Goal: Information Seeking & Learning: Learn about a topic

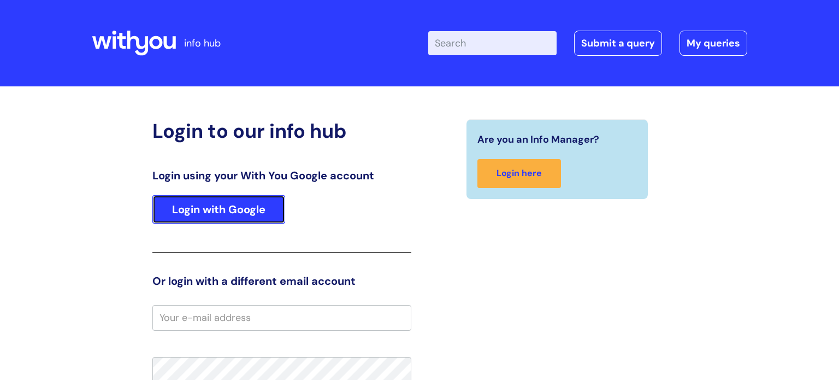
click at [211, 220] on link "Login with Google" at bounding box center [218, 209] width 133 height 28
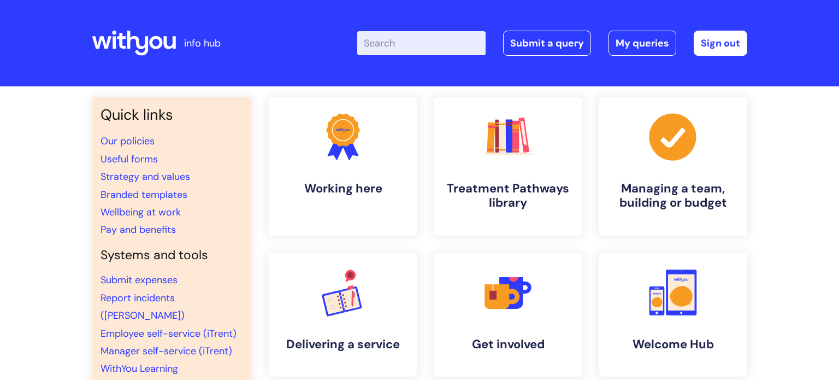
click at [394, 45] on input "Enter your search term here..." at bounding box center [421, 43] width 128 height 24
click at [483, 178] on link ".cls-1{fill:#f89b22;}.cls-1,.cls-2,.cls-3,.cls-4,.cls-5,.cls-6,.cls-7{stroke-wi…" at bounding box center [508, 166] width 151 height 140
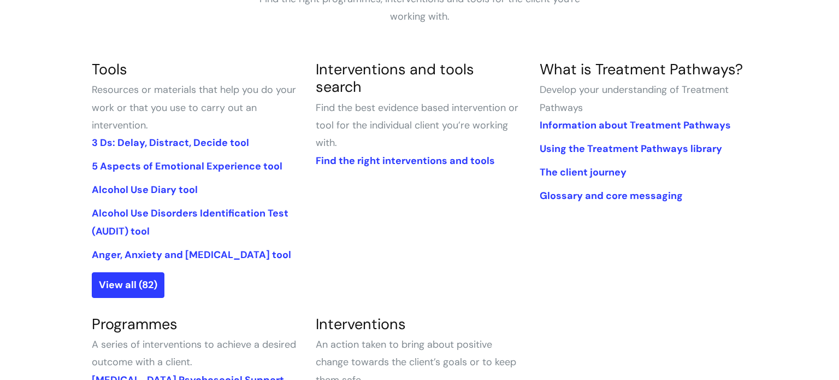
scroll to position [231, 0]
click at [140, 288] on link "View all (82)" at bounding box center [128, 284] width 73 height 25
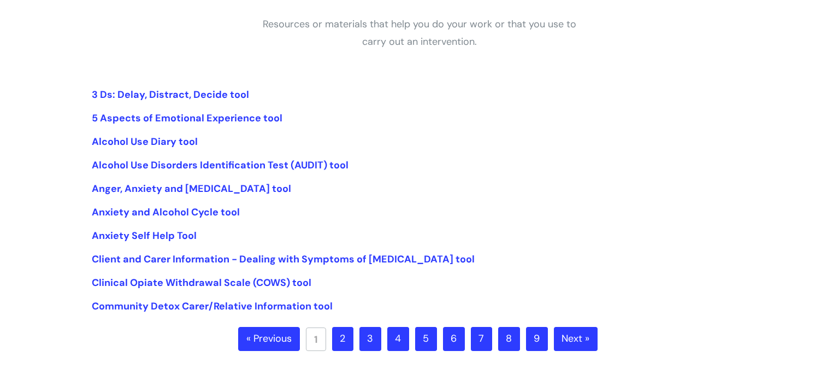
scroll to position [213, 0]
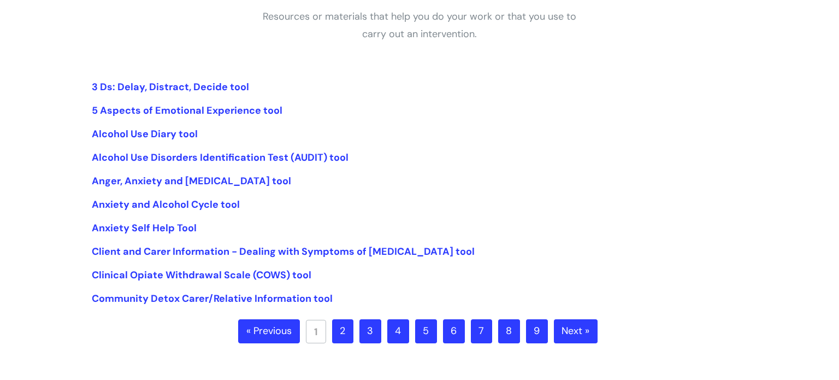
click at [347, 334] on link "2" at bounding box center [342, 331] width 21 height 24
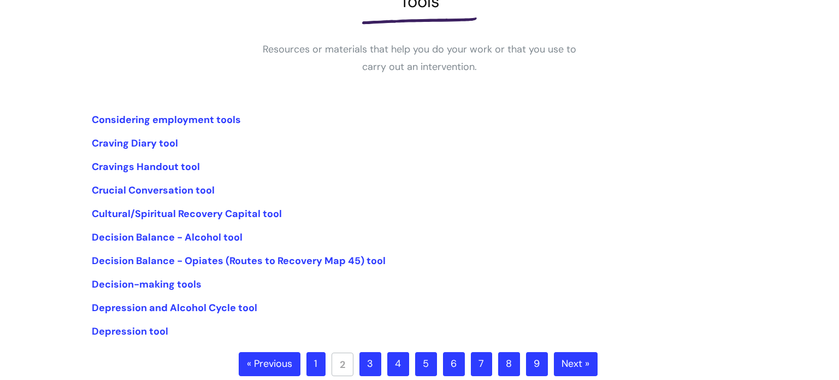
scroll to position [182, 0]
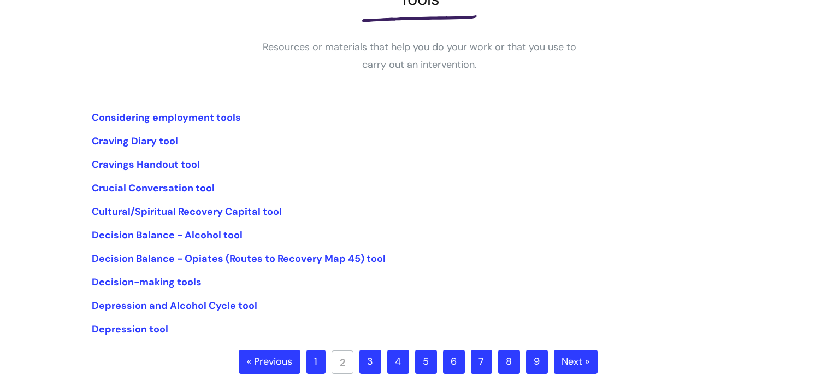
click at [369, 358] on link "3" at bounding box center [370, 362] width 22 height 24
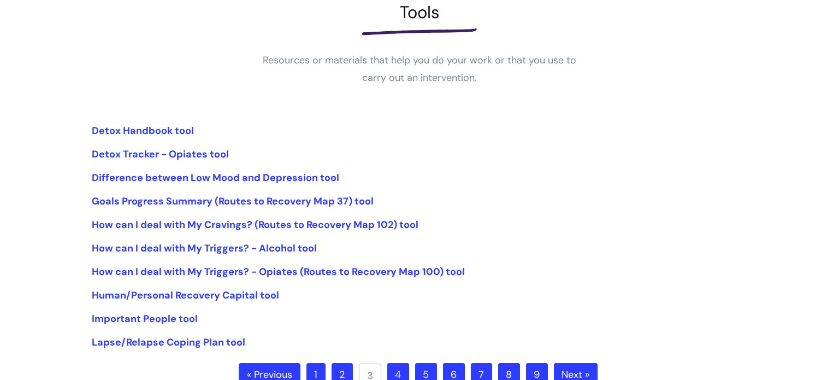
scroll to position [172, 0]
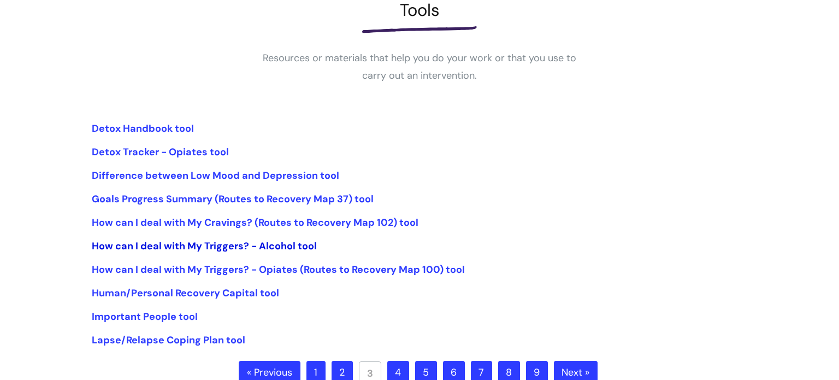
click at [281, 247] on link "How can I deal with My Triggers? - Alcohol tool" at bounding box center [204, 245] width 225 height 13
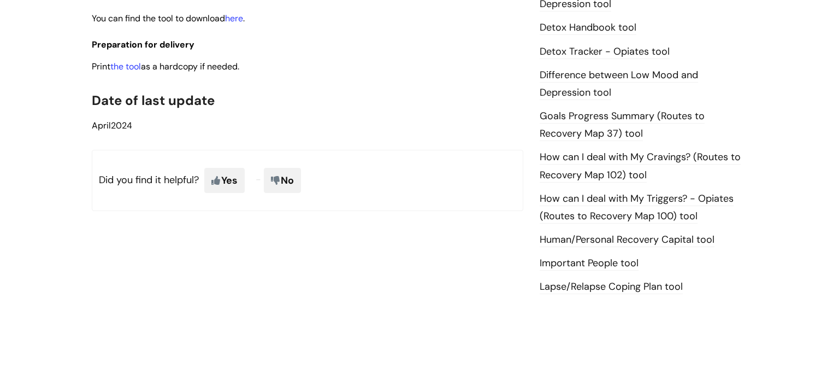
scroll to position [681, 0]
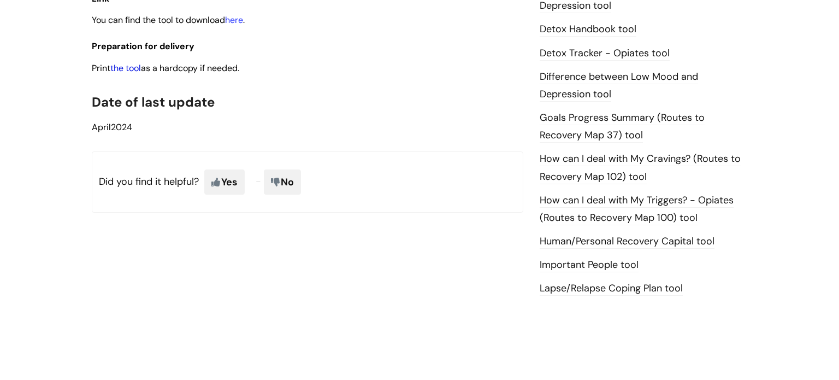
click at [127, 74] on link "the tool" at bounding box center [125, 67] width 31 height 11
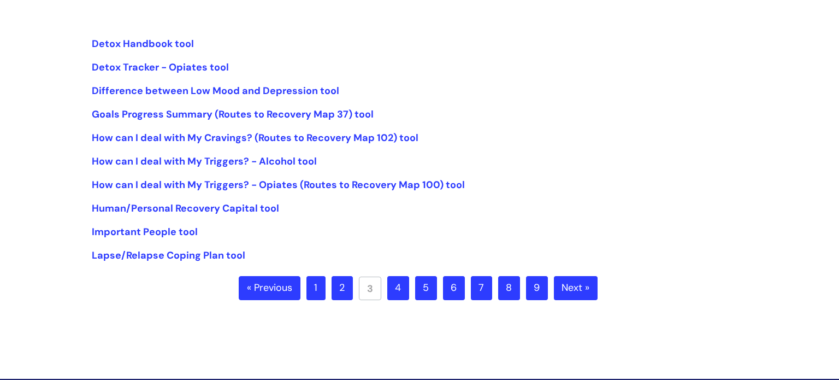
scroll to position [261, 0]
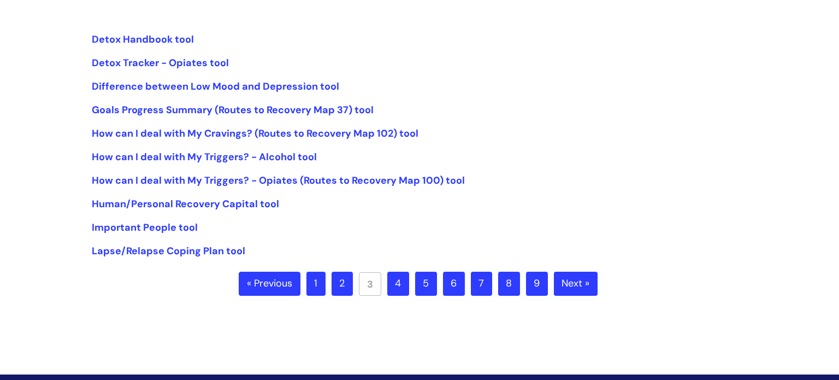
click at [399, 282] on link "4" at bounding box center [398, 284] width 22 height 24
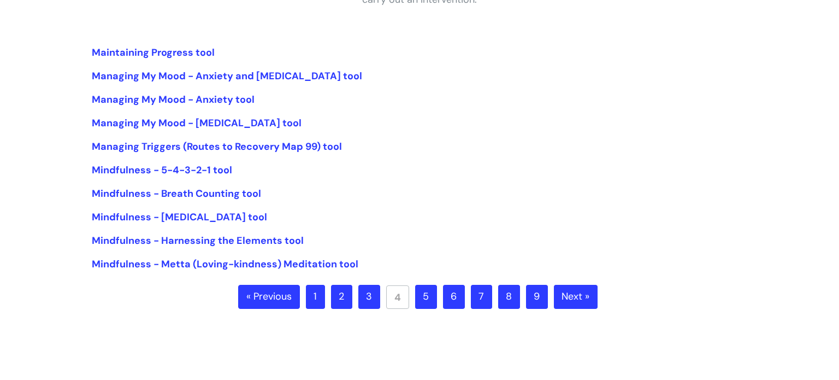
scroll to position [252, 0]
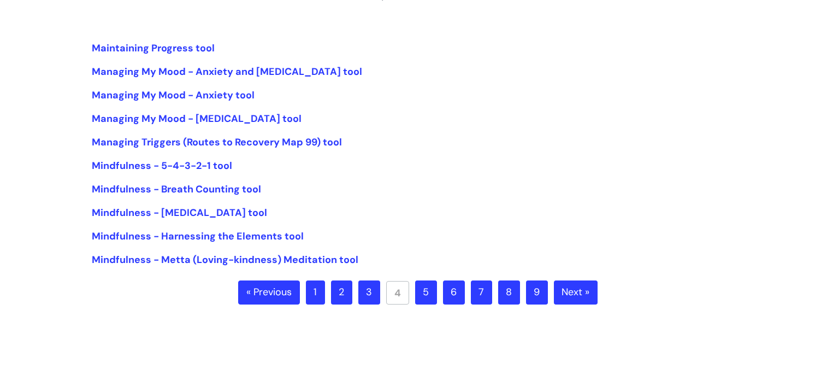
click at [426, 293] on link "5" at bounding box center [426, 292] width 22 height 24
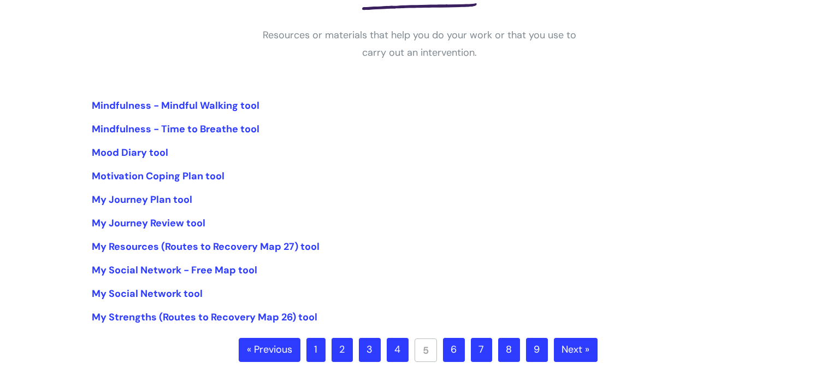
scroll to position [199, 0]
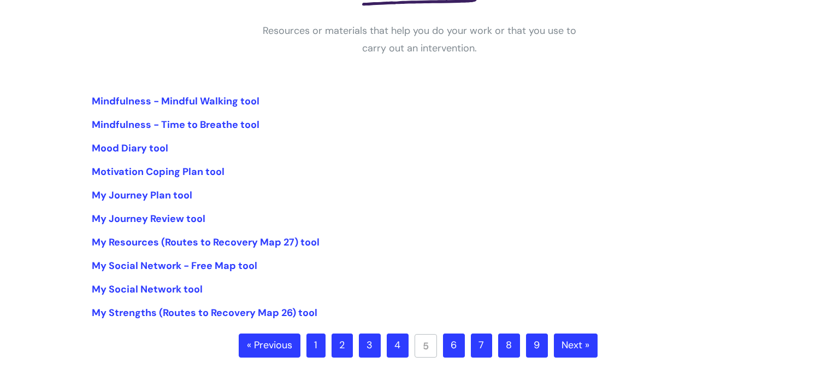
click at [450, 347] on link "6" at bounding box center [454, 345] width 22 height 24
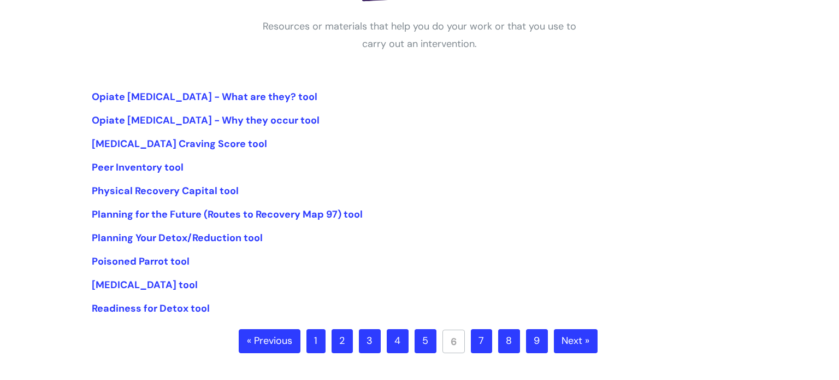
scroll to position [210, 0]
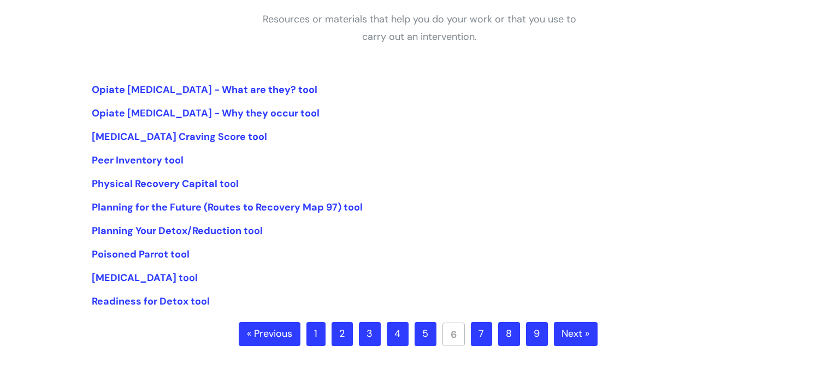
click at [485, 334] on link "7" at bounding box center [481, 334] width 21 height 24
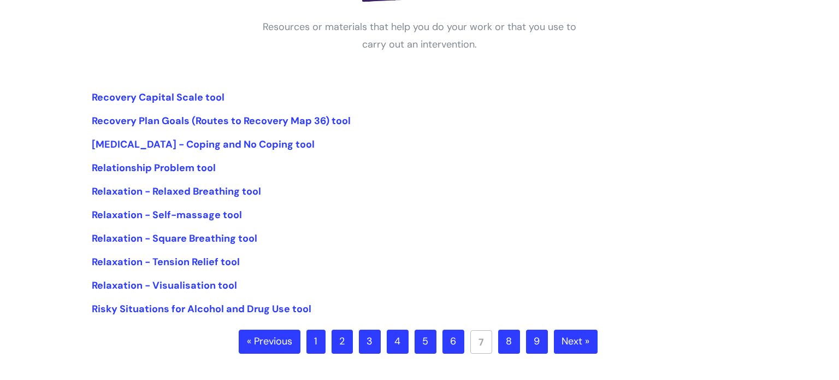
scroll to position [203, 0]
click at [505, 337] on link "8" at bounding box center [509, 341] width 22 height 24
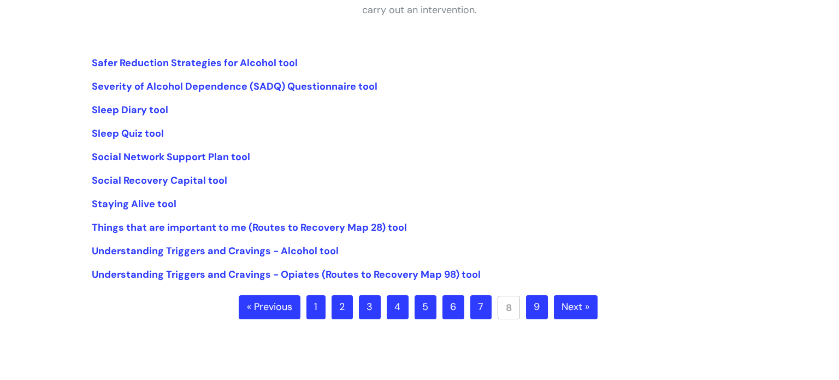
scroll to position [239, 0]
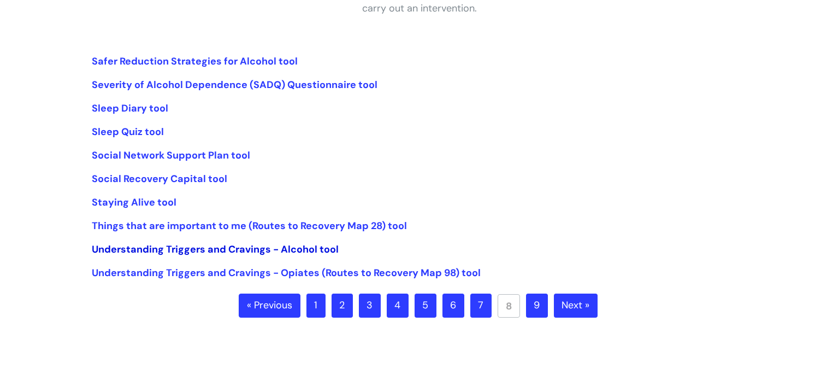
click at [297, 253] on link "Understanding Triggers and Cravings - Alcohol tool" at bounding box center [215, 249] width 247 height 13
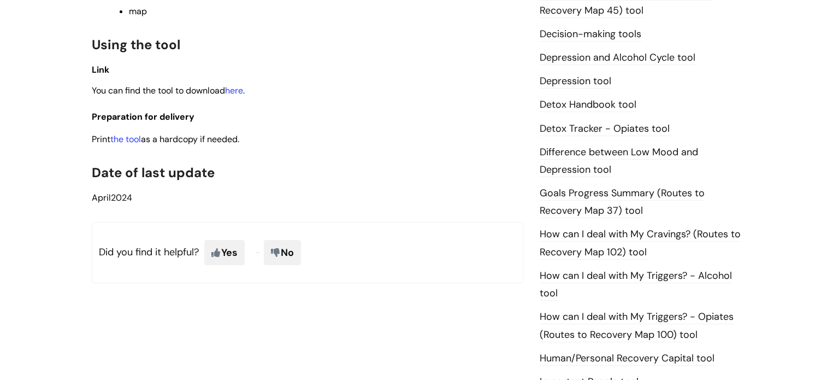
scroll to position [607, 0]
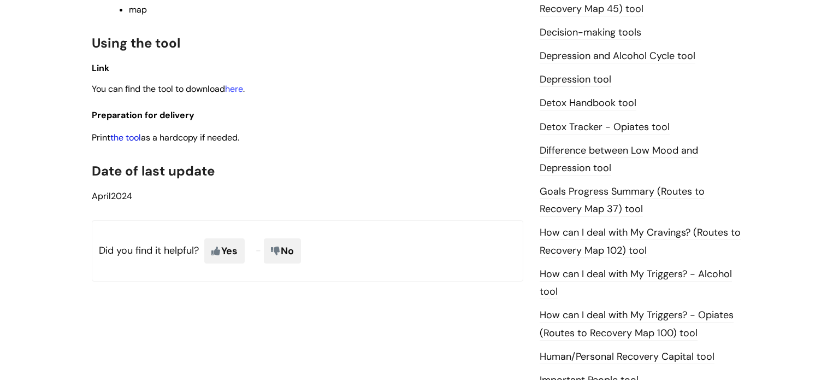
click at [128, 143] on link "the tool" at bounding box center [125, 137] width 31 height 11
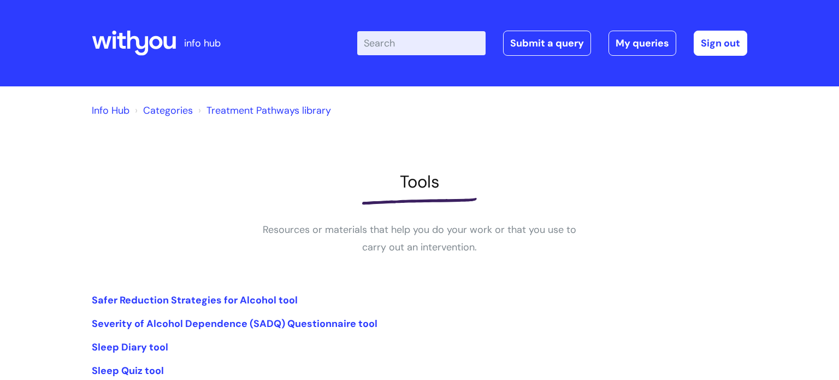
scroll to position [237, 0]
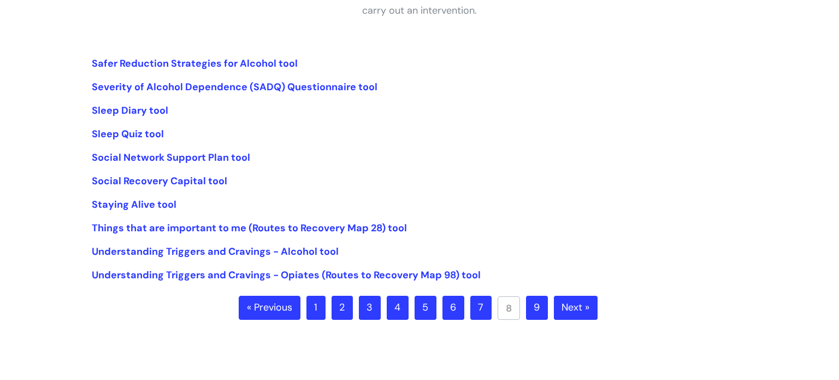
click at [534, 308] on link "9" at bounding box center [537, 308] width 22 height 24
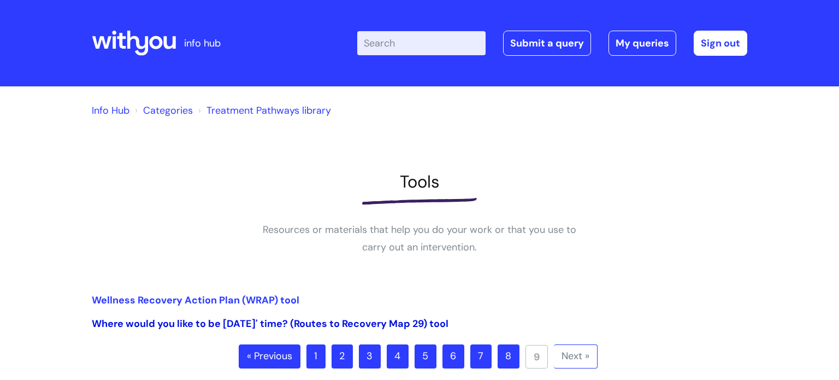
click at [334, 323] on link "Where would you like to be [DATE]' time? (Routes to Recovery Map 29) tool" at bounding box center [270, 323] width 357 height 13
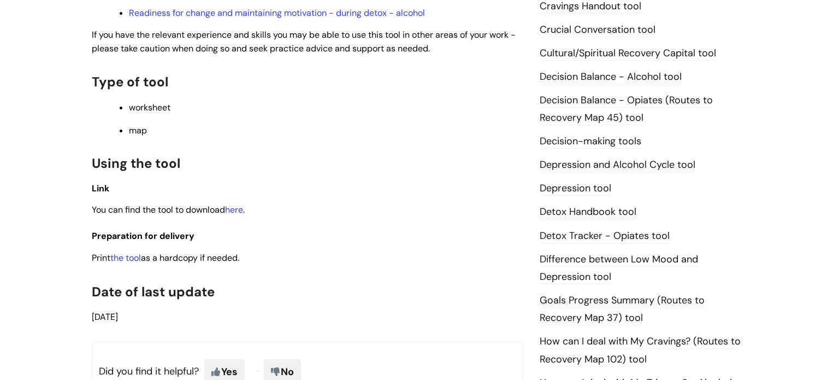
scroll to position [503, 0]
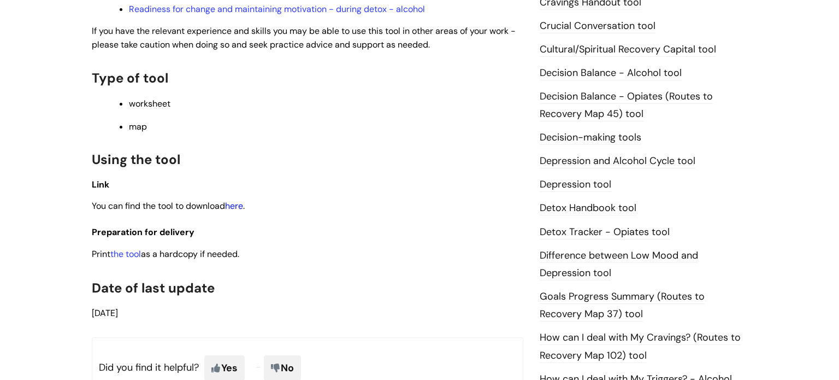
click at [241, 211] on link "here" at bounding box center [234, 205] width 18 height 11
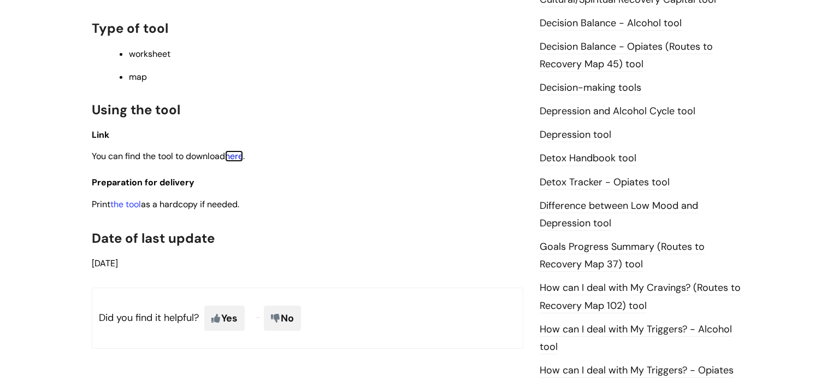
scroll to position [0, 0]
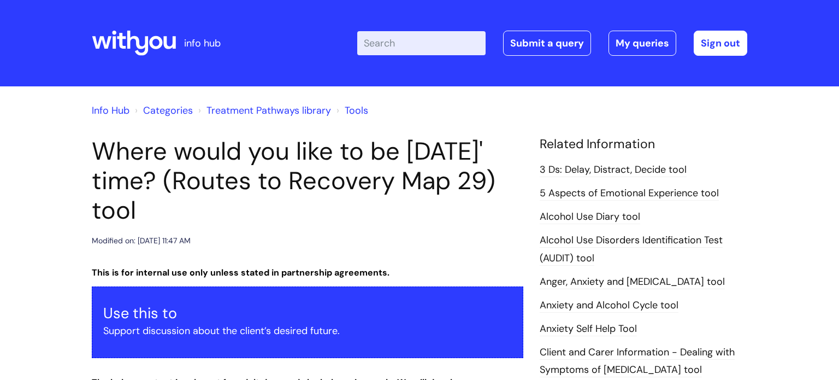
click at [390, 47] on input "Enter your search term here..." at bounding box center [421, 43] width 128 height 24
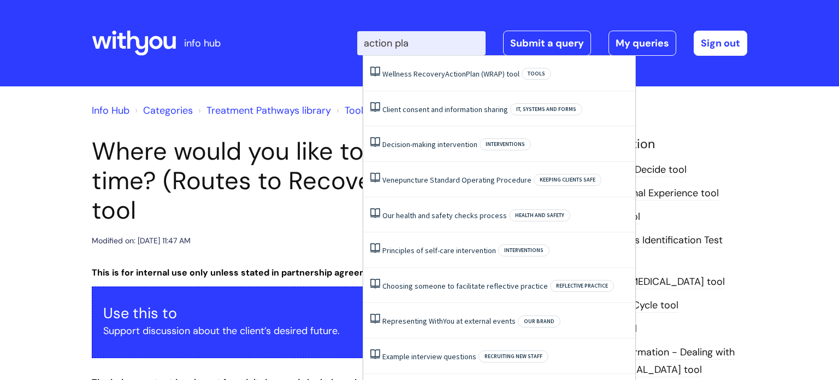
type input "action plan"
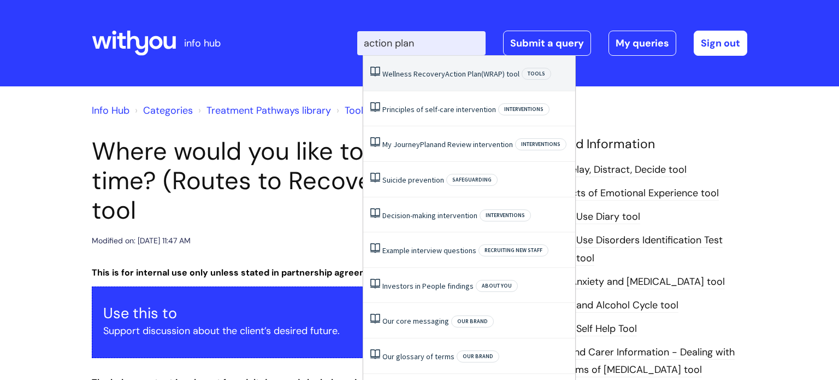
click at [453, 72] on span "Action" at bounding box center [455, 74] width 21 height 10
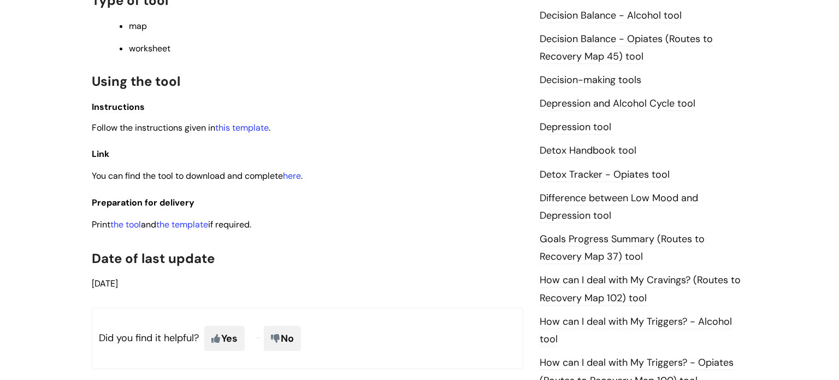
scroll to position [562, 0]
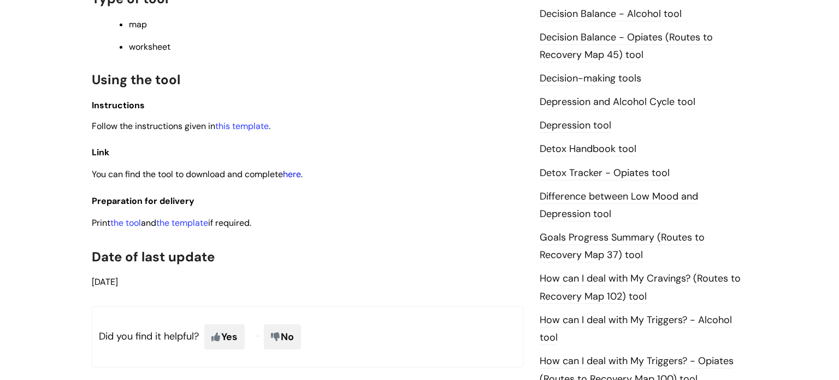
click at [299, 179] on link "here" at bounding box center [292, 173] width 18 height 11
